Goal: Task Accomplishment & Management: Manage account settings

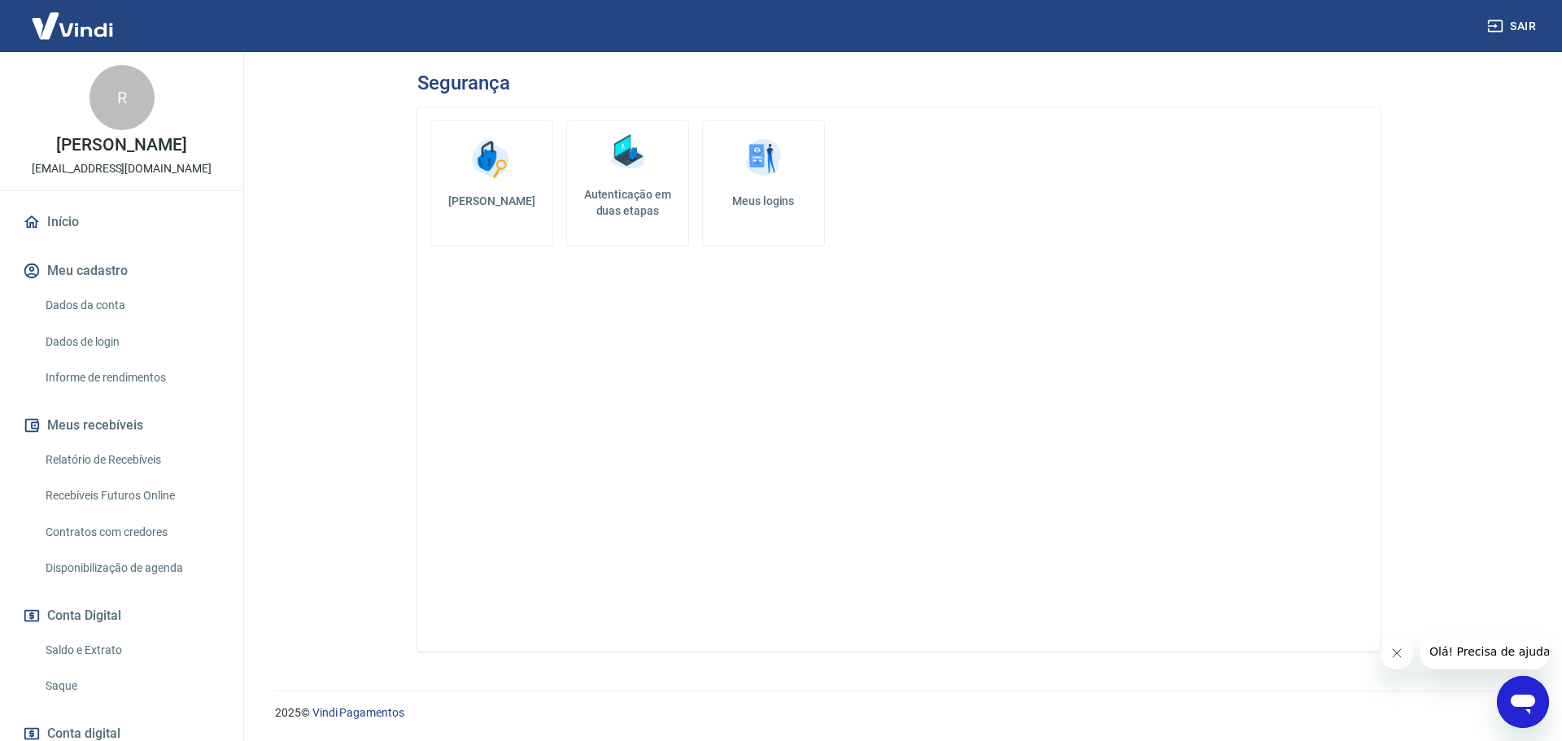
click at [635, 210] on h5 "Autenticação em duas etapas" at bounding box center [628, 202] width 108 height 33
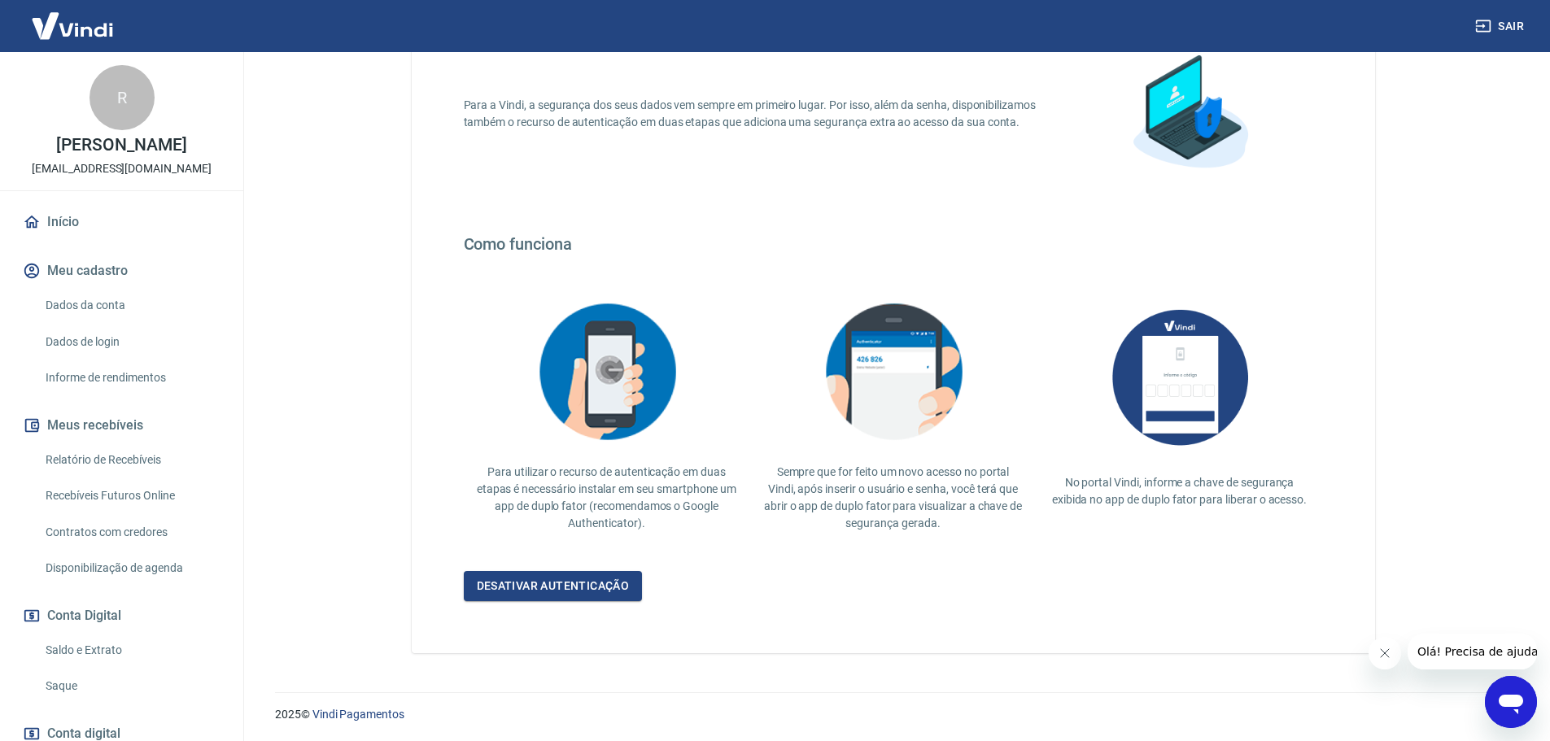
scroll to position [142, 0]
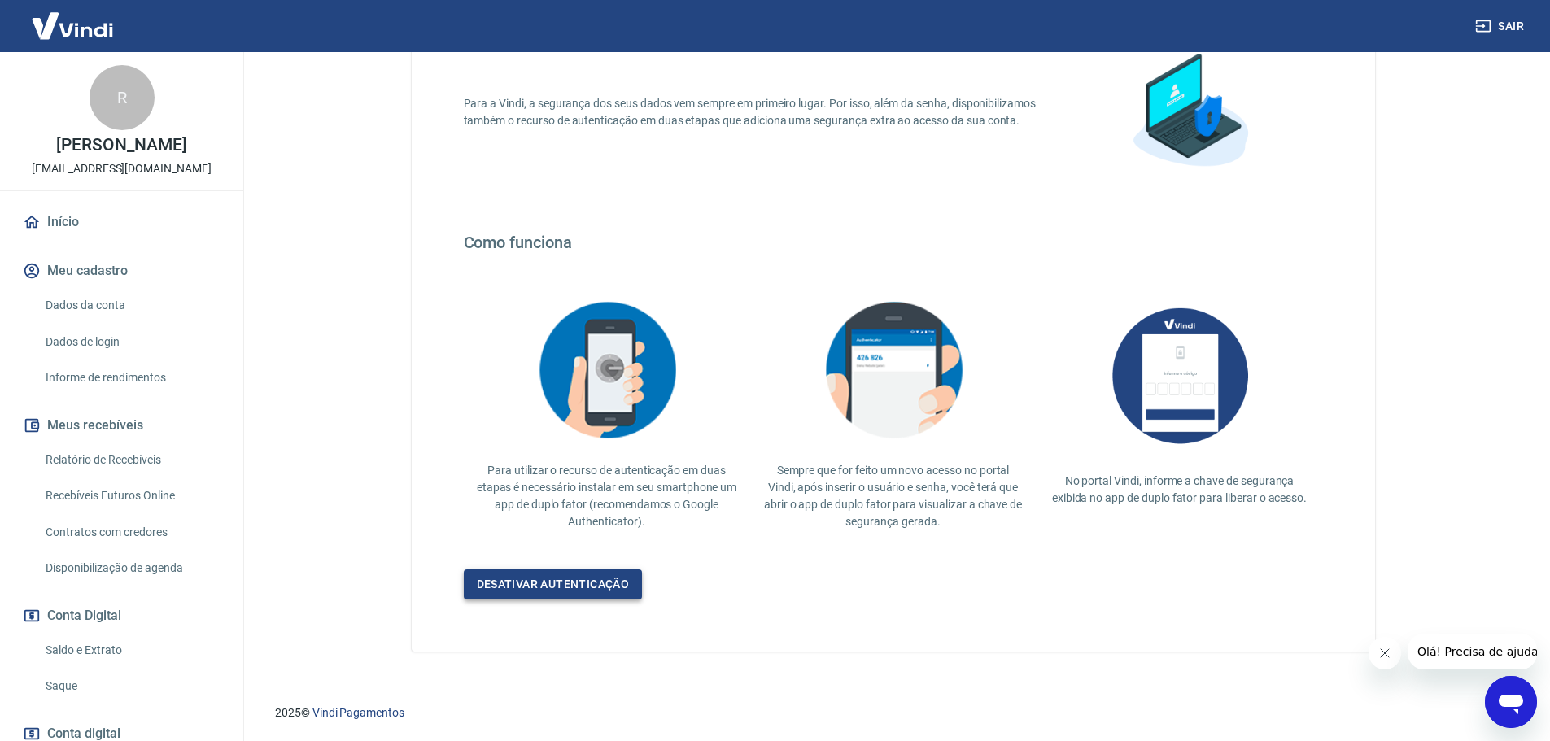
click at [579, 588] on link "Desativar autenticação" at bounding box center [553, 585] width 179 height 30
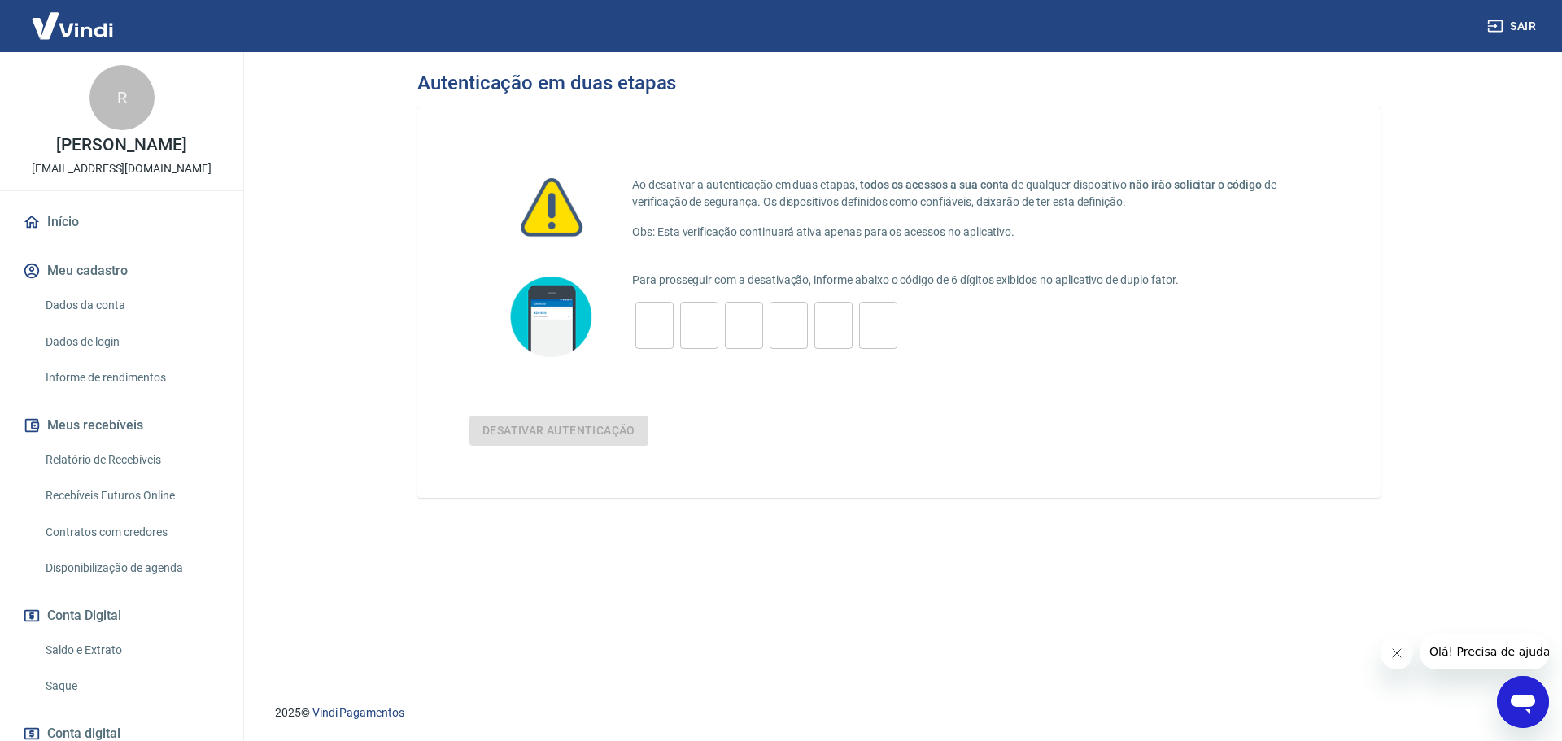
click at [662, 334] on input "tel" at bounding box center [655, 325] width 38 height 35
type input "8"
type input "1"
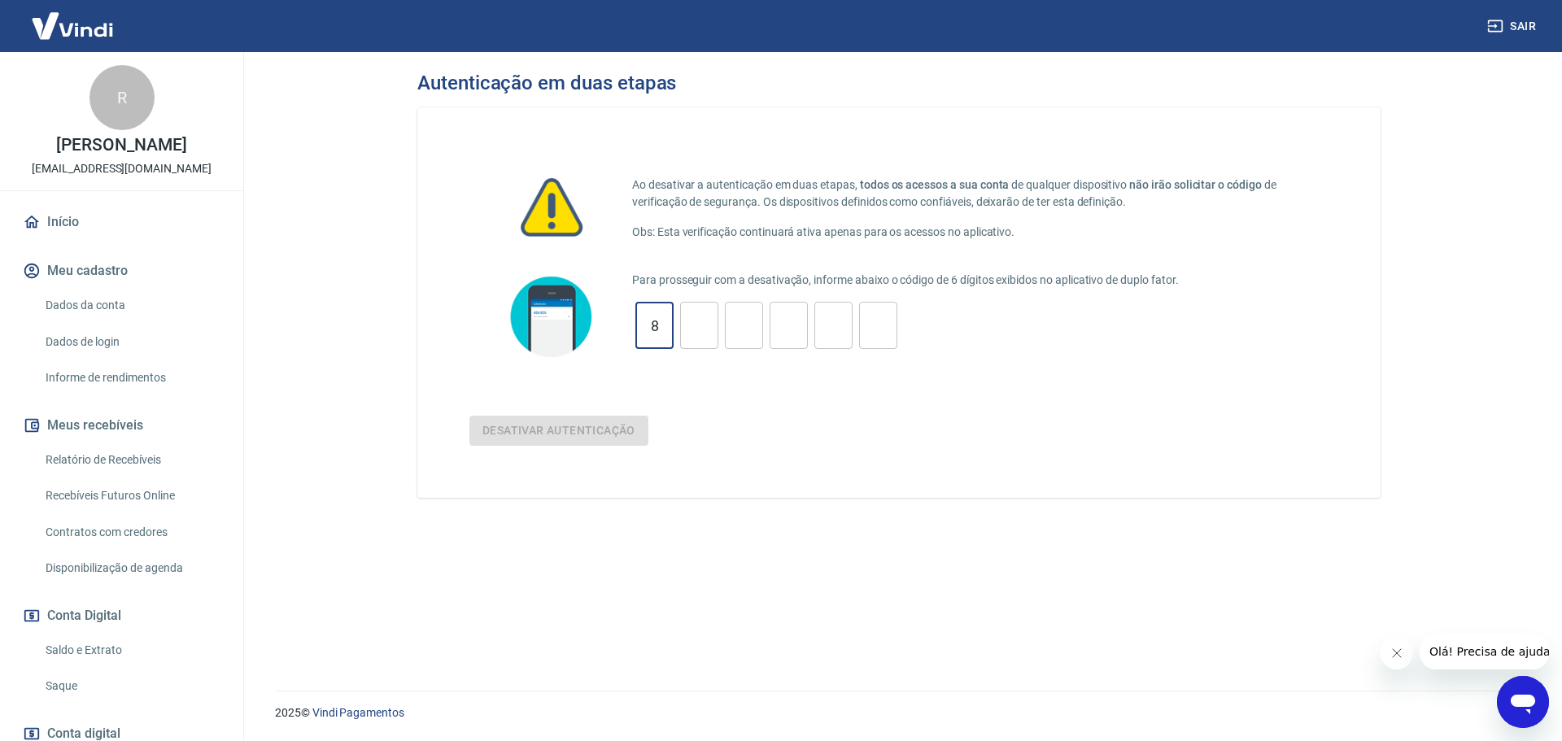
type input "2"
type input "1"
type input "0"
type input "4"
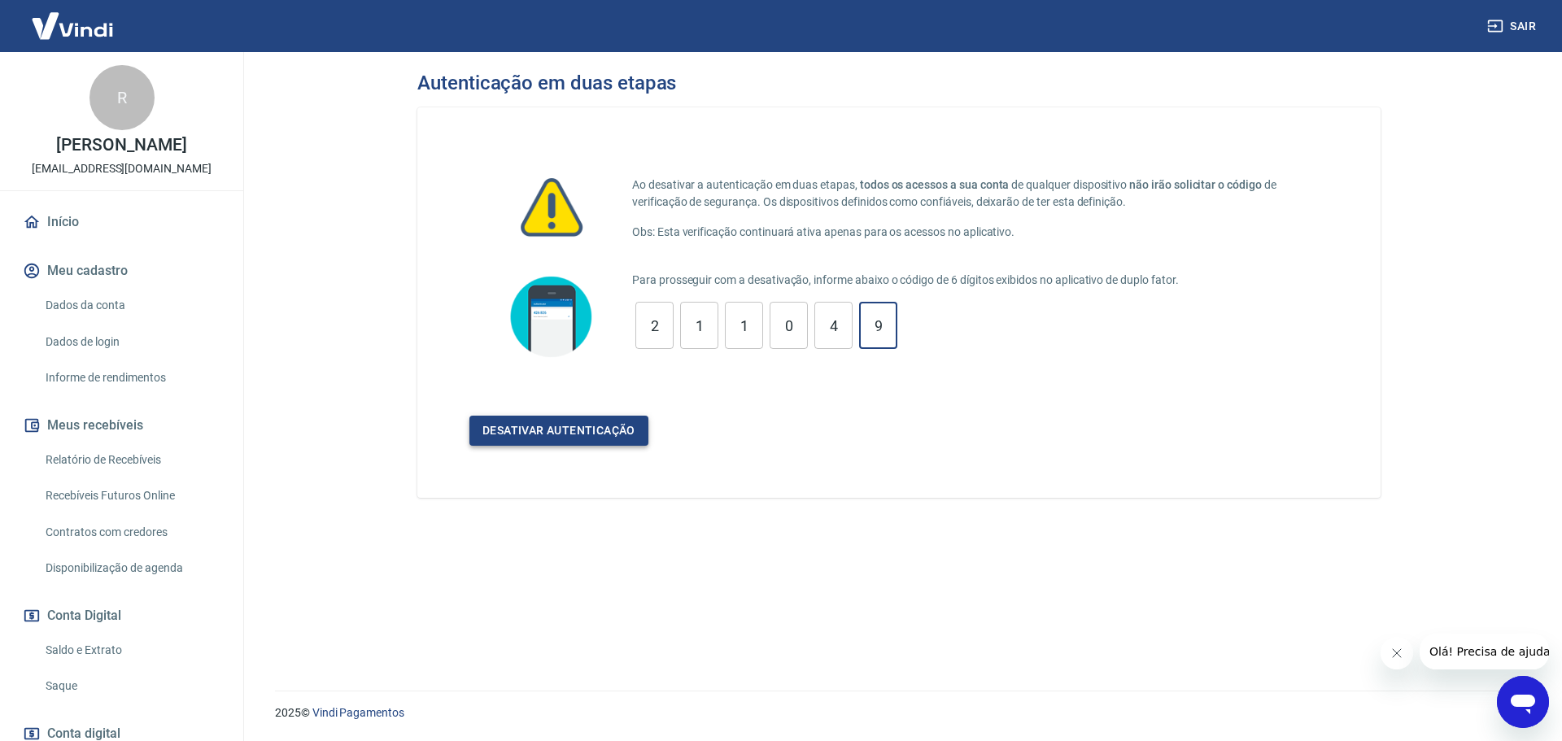
type input "9"
click at [552, 433] on button "Desativar autenticação" at bounding box center [559, 431] width 179 height 30
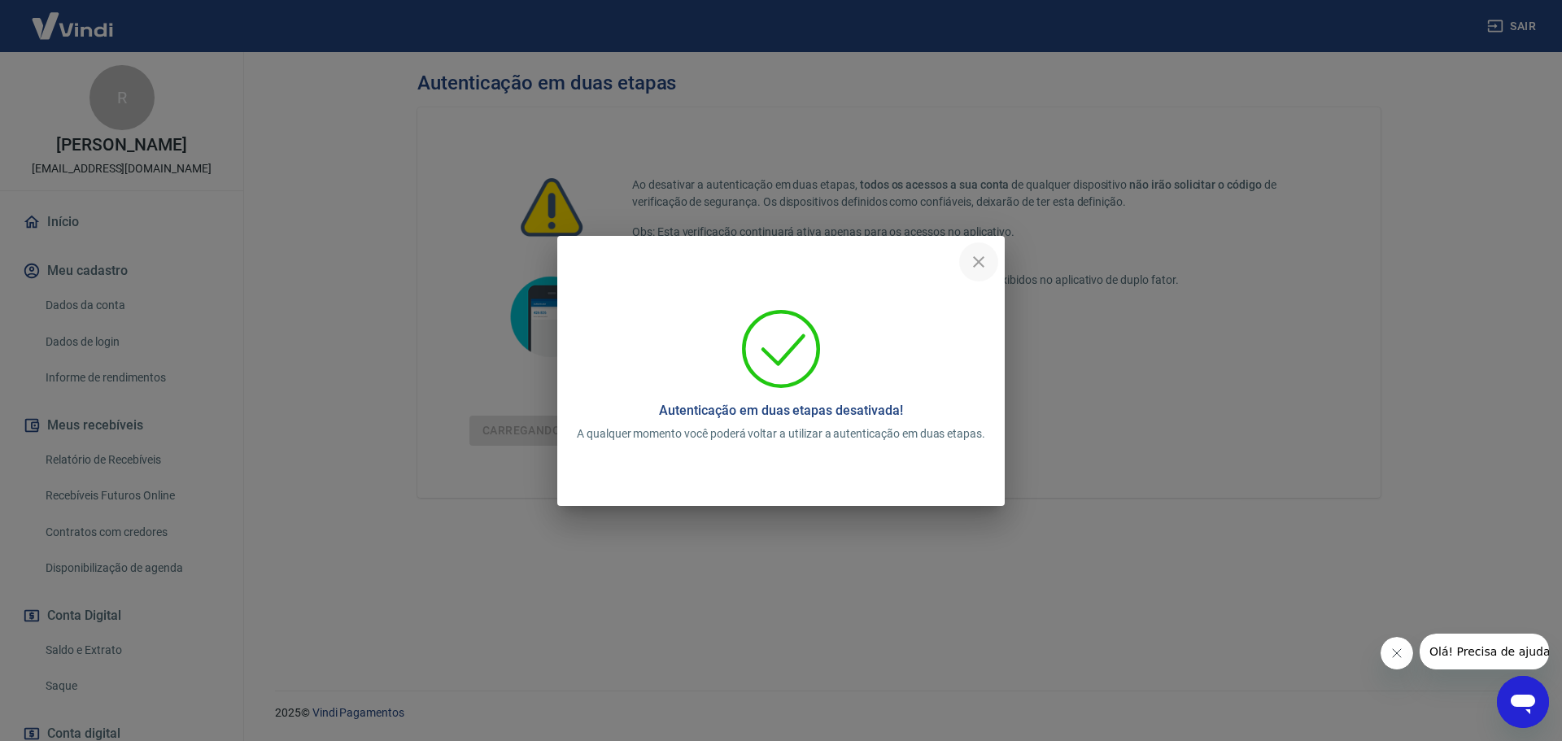
click at [981, 260] on icon "close" at bounding box center [978, 261] width 11 height 11
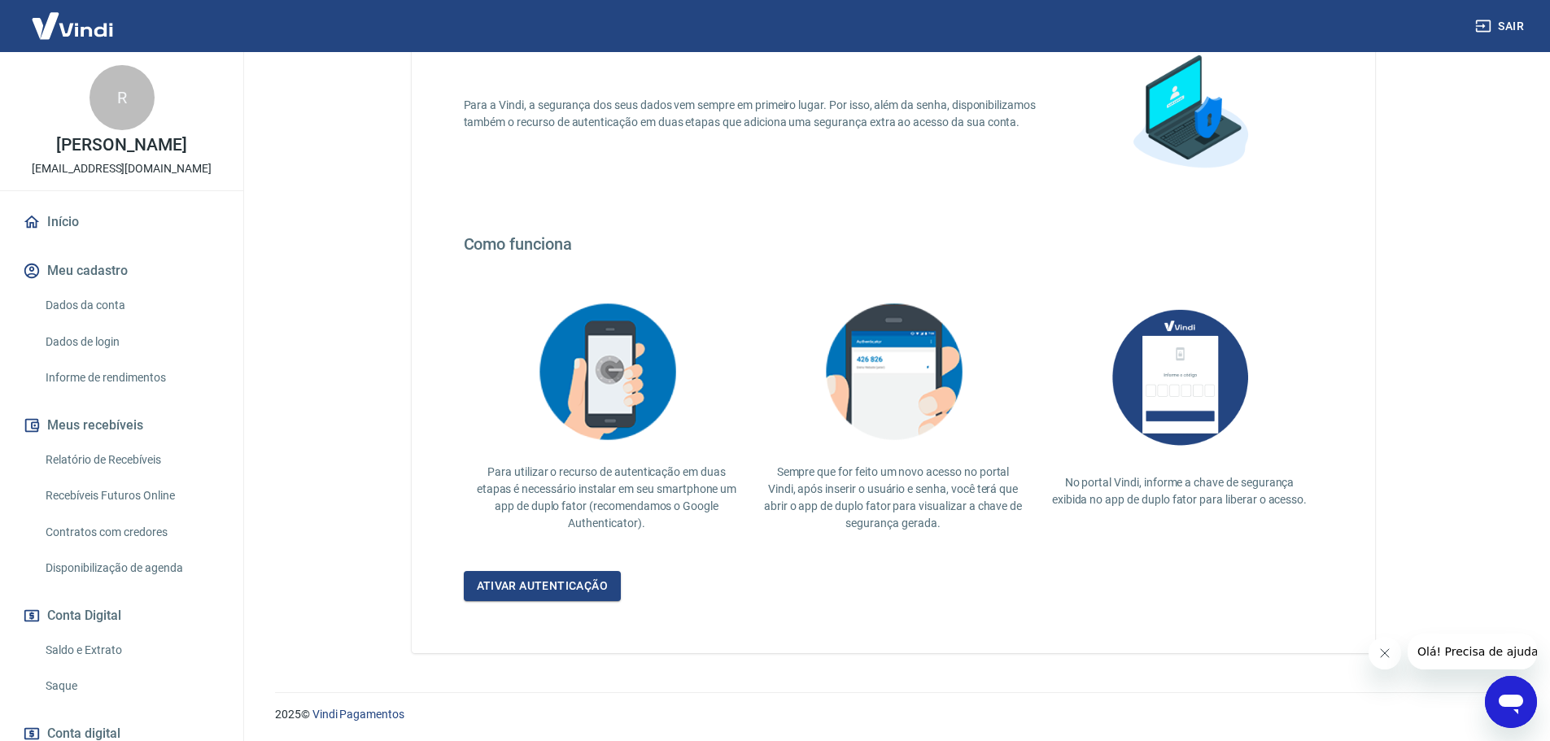
scroll to position [142, 0]
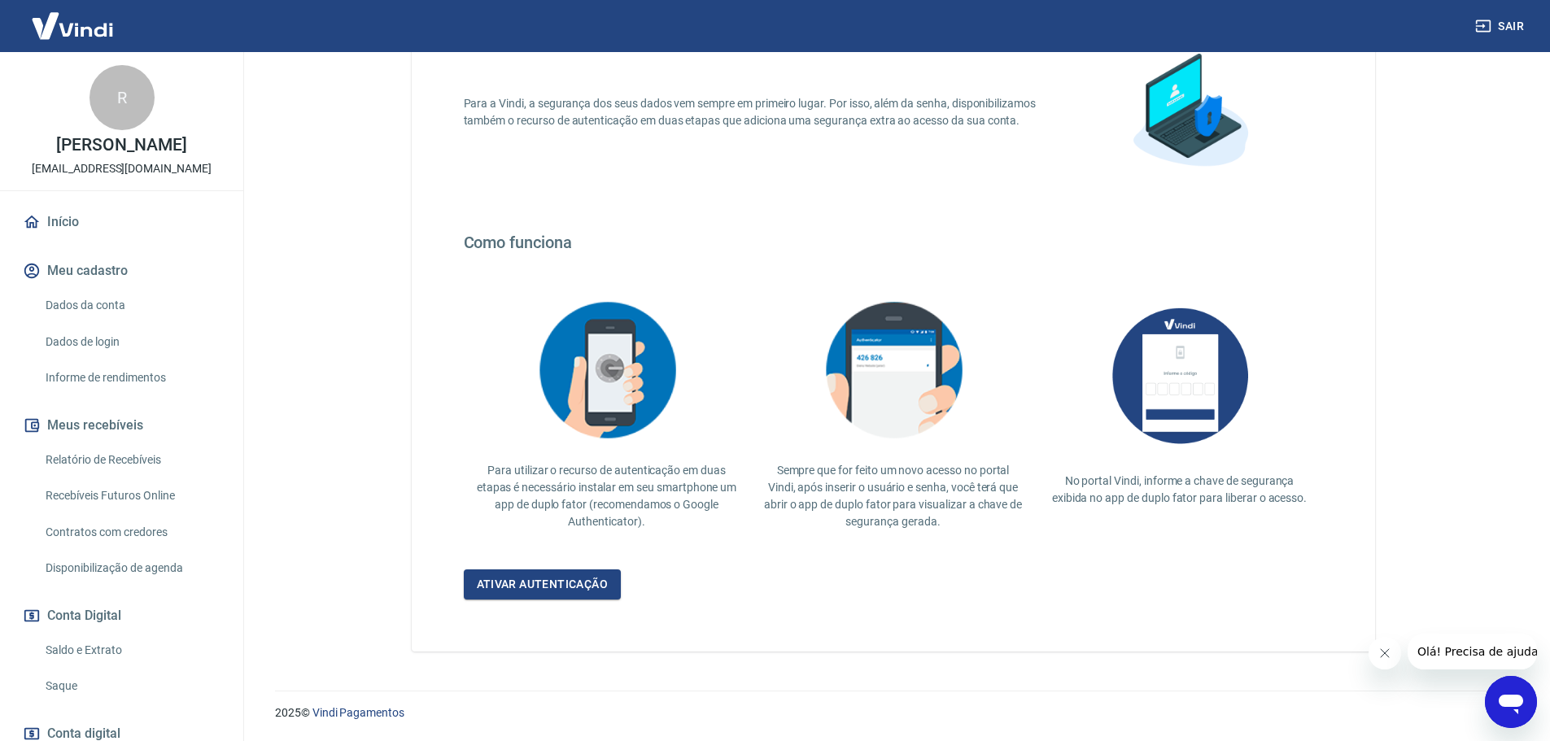
drag, startPoint x: 71, startPoint y: 223, endPoint x: 110, endPoint y: 227, distance: 39.3
click at [71, 223] on link "Início" at bounding box center [122, 222] width 204 height 36
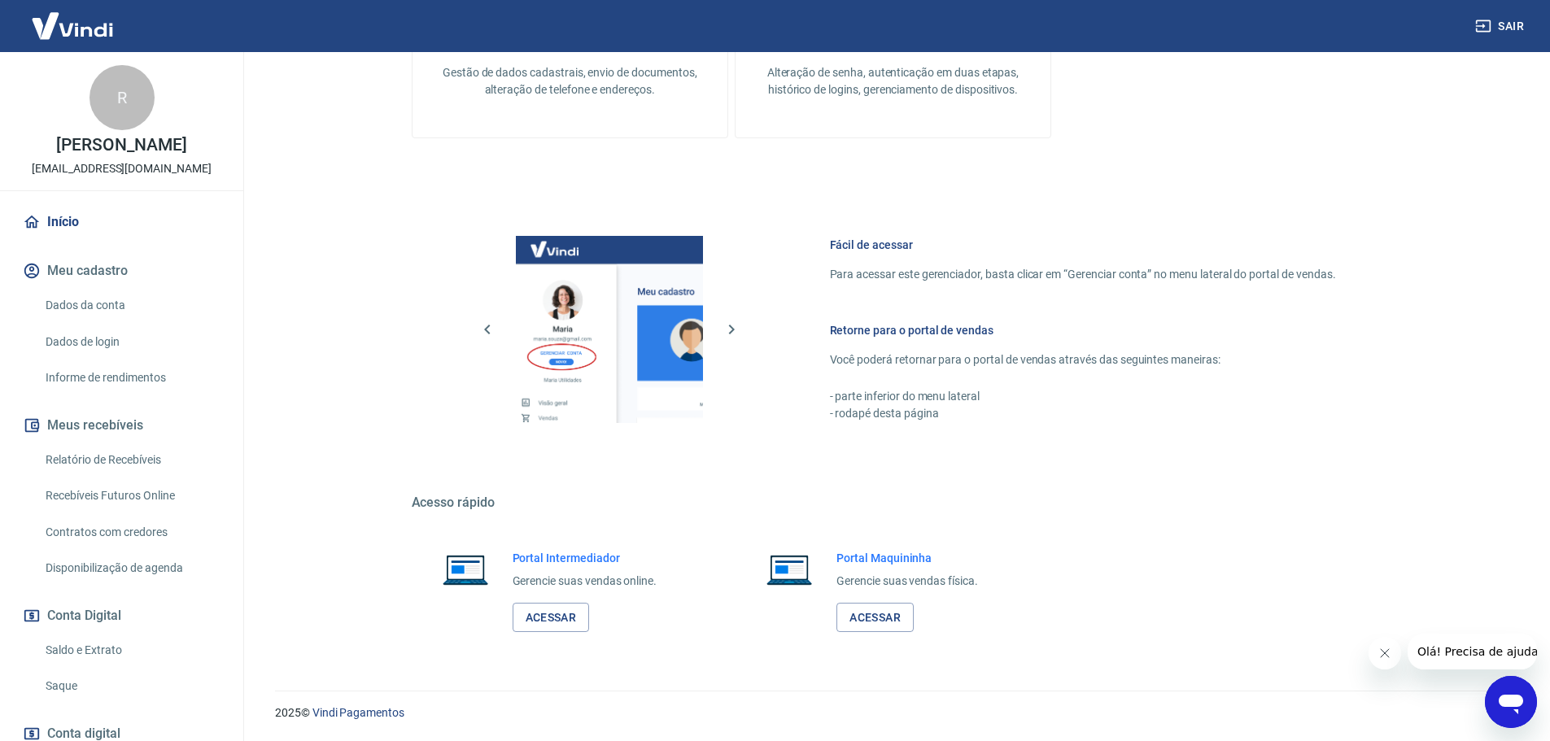
scroll to position [527, 0]
click at [66, 214] on link "Início" at bounding box center [122, 222] width 204 height 36
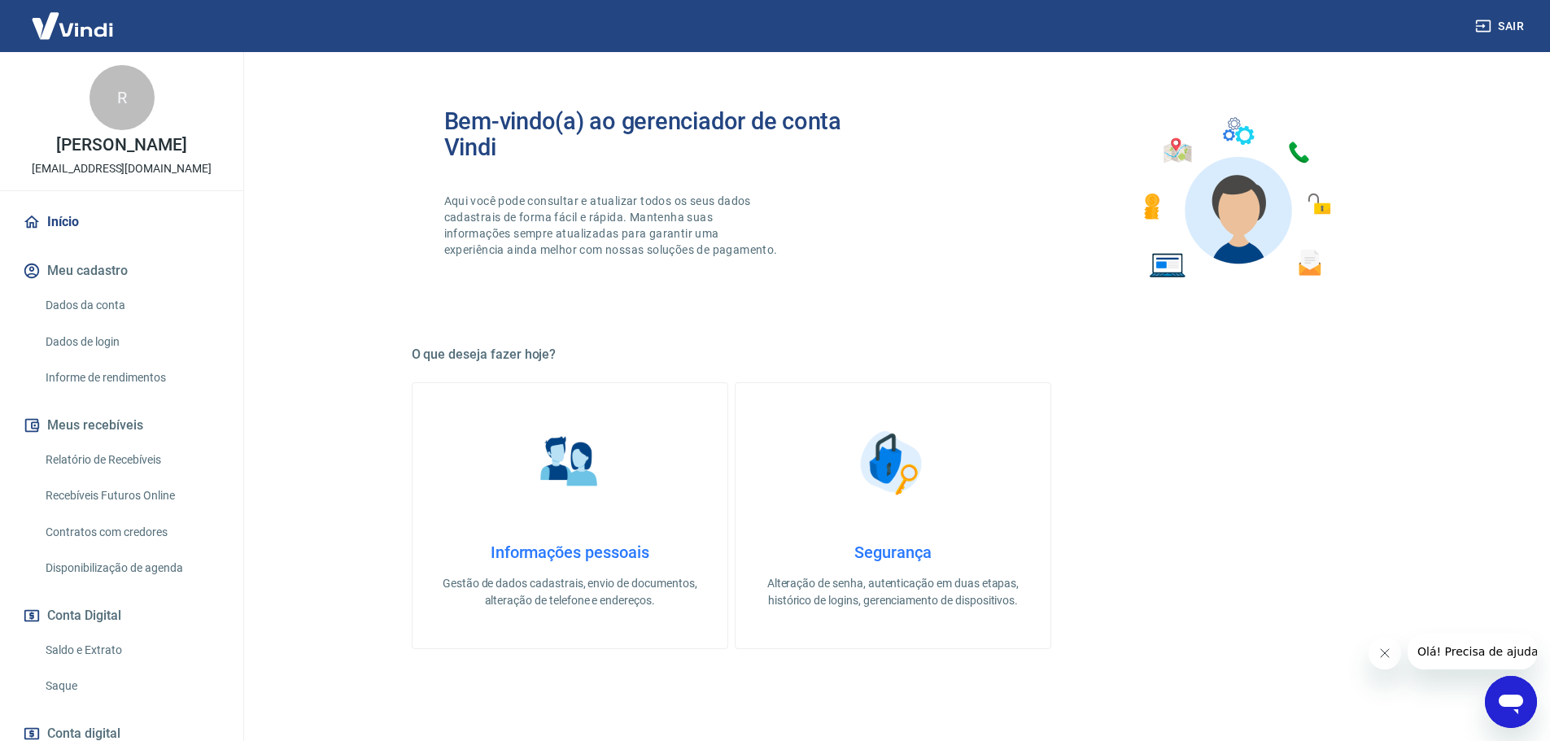
scroll to position [0, 0]
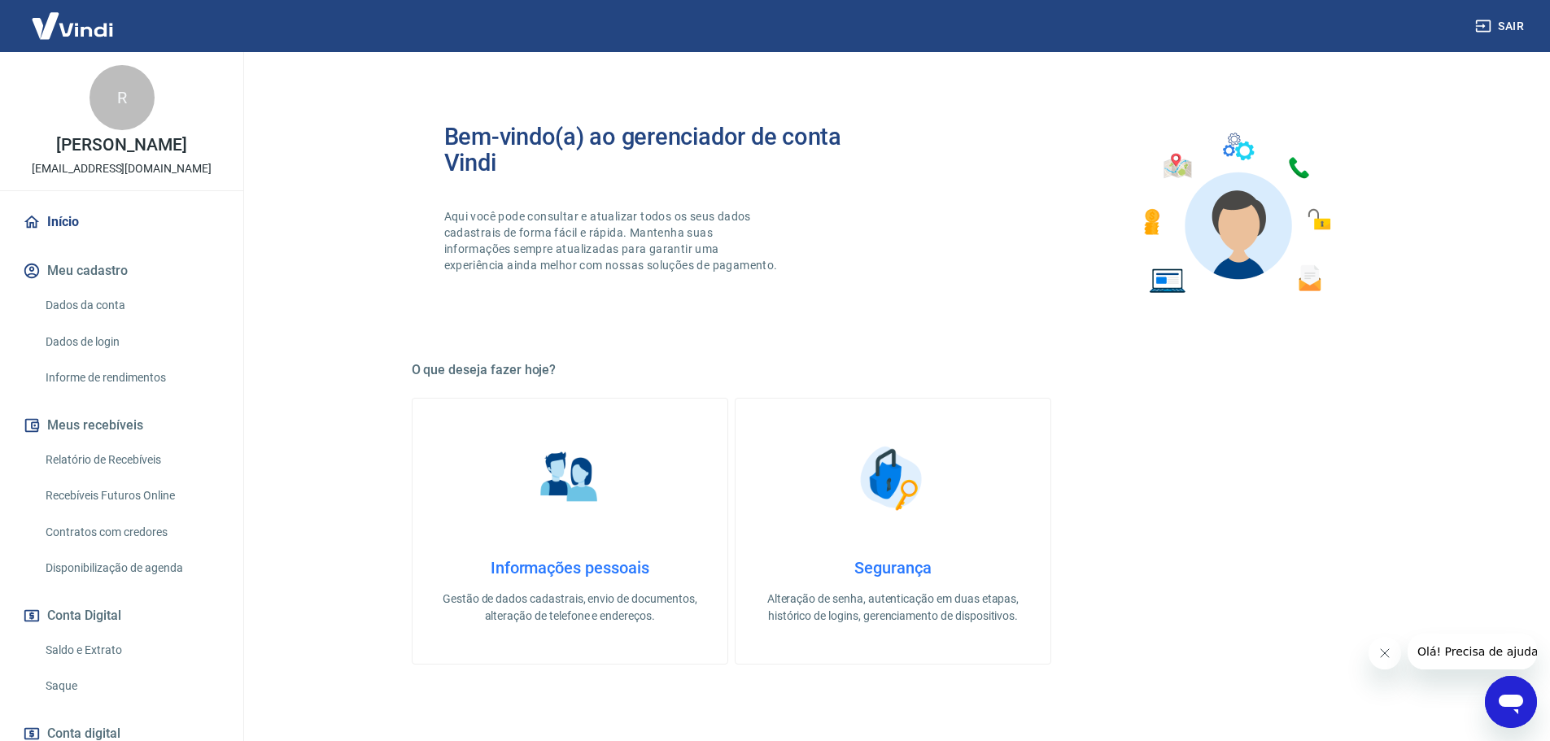
click at [73, 225] on link "Início" at bounding box center [122, 222] width 204 height 36
